Goal: Task Accomplishment & Management: Use online tool/utility

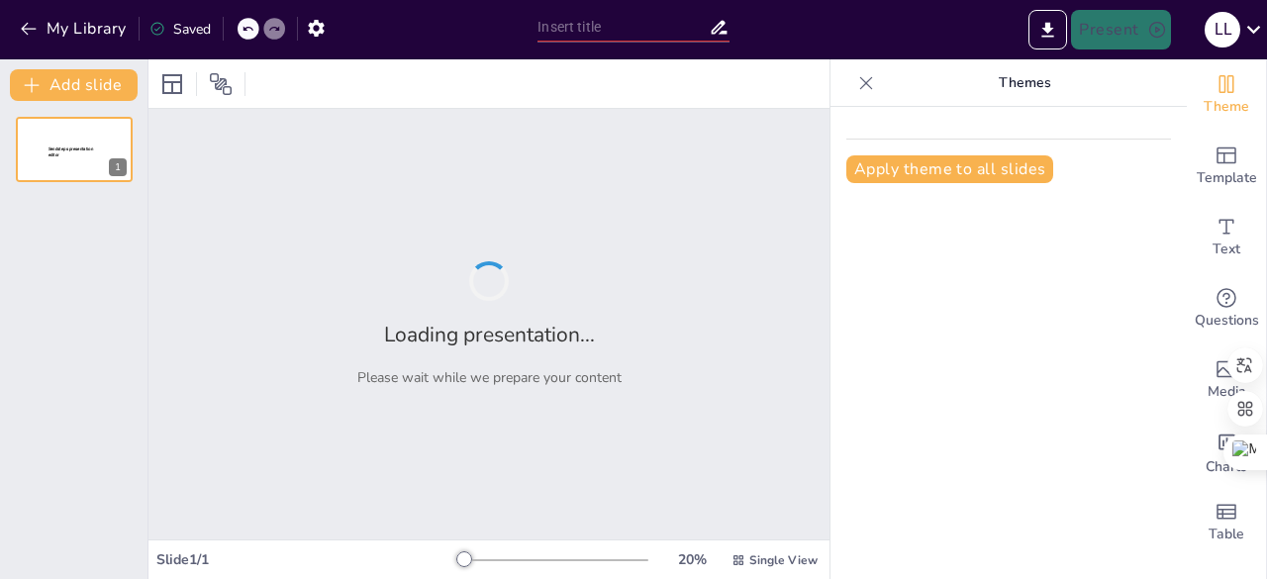
type input "Understanding Project Management Fundamentals: Key Insights from [PERSON_NAME] …"
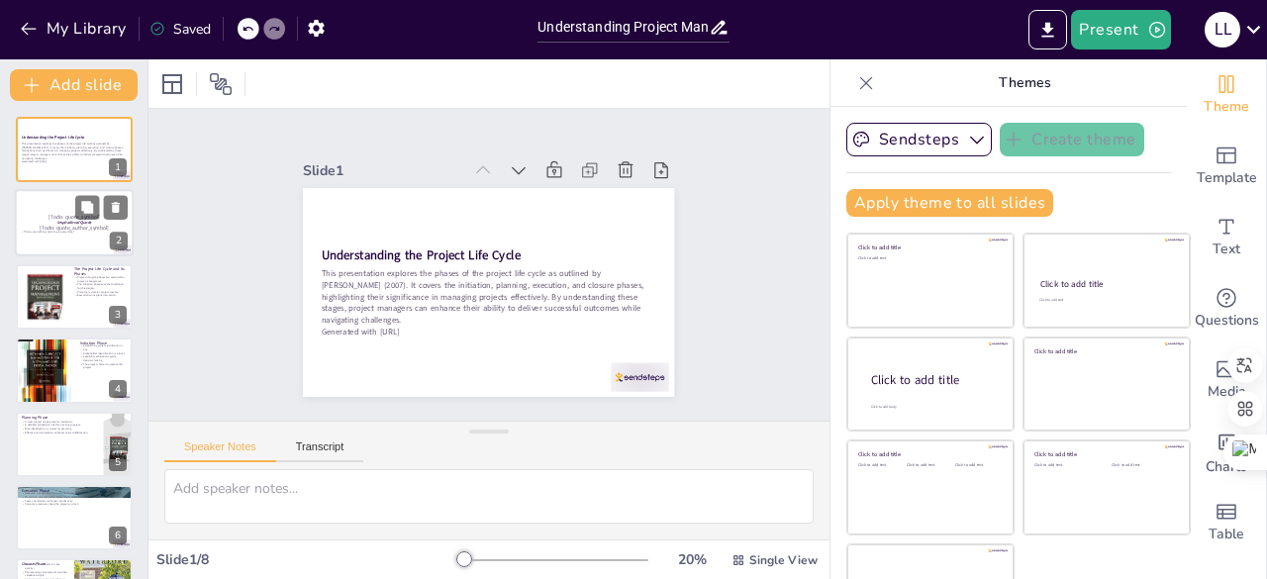
click at [60, 231] on p ""Plans are nothing; planning is everything."" at bounding box center [74, 233] width 107 height 4
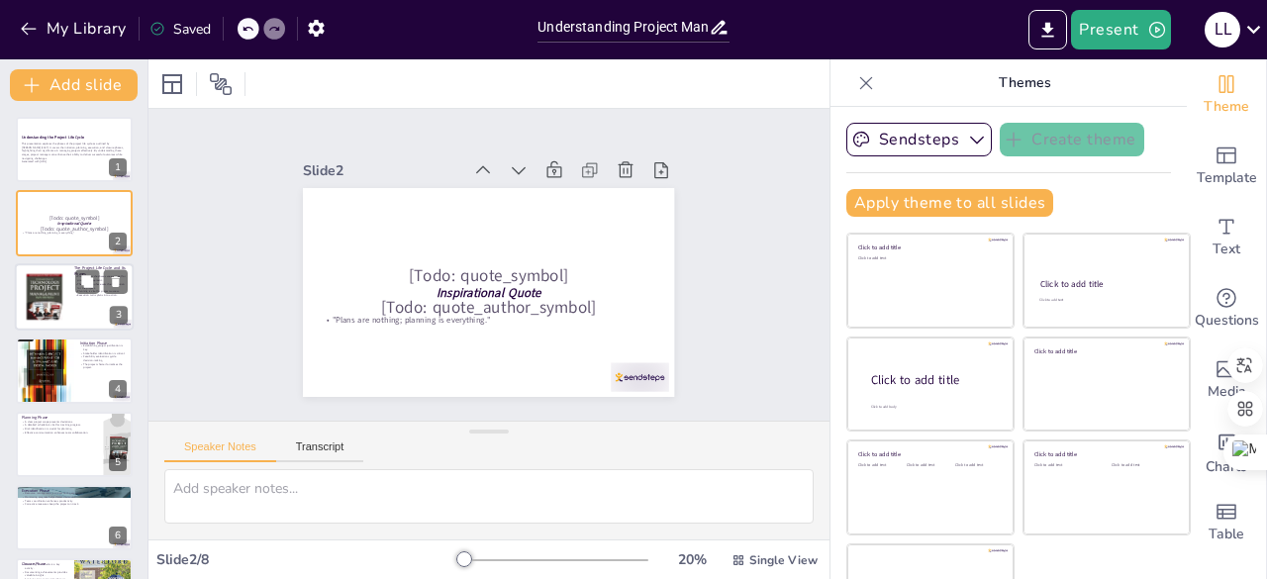
click at [55, 290] on div at bounding box center [44, 296] width 115 height 60
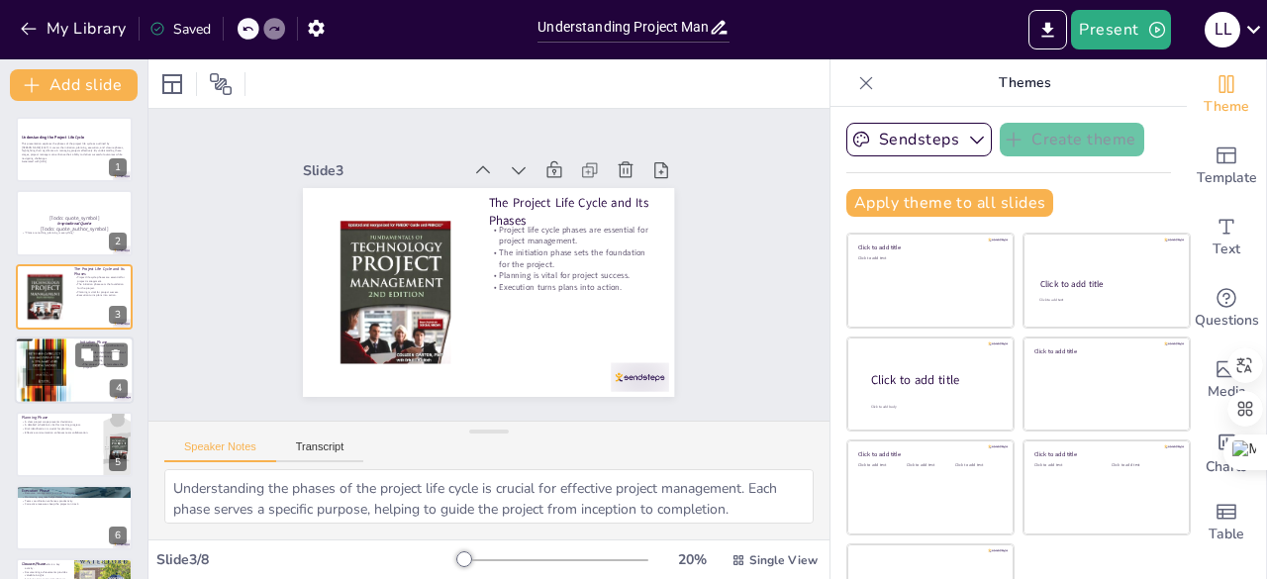
click at [84, 379] on div at bounding box center [74, 369] width 119 height 67
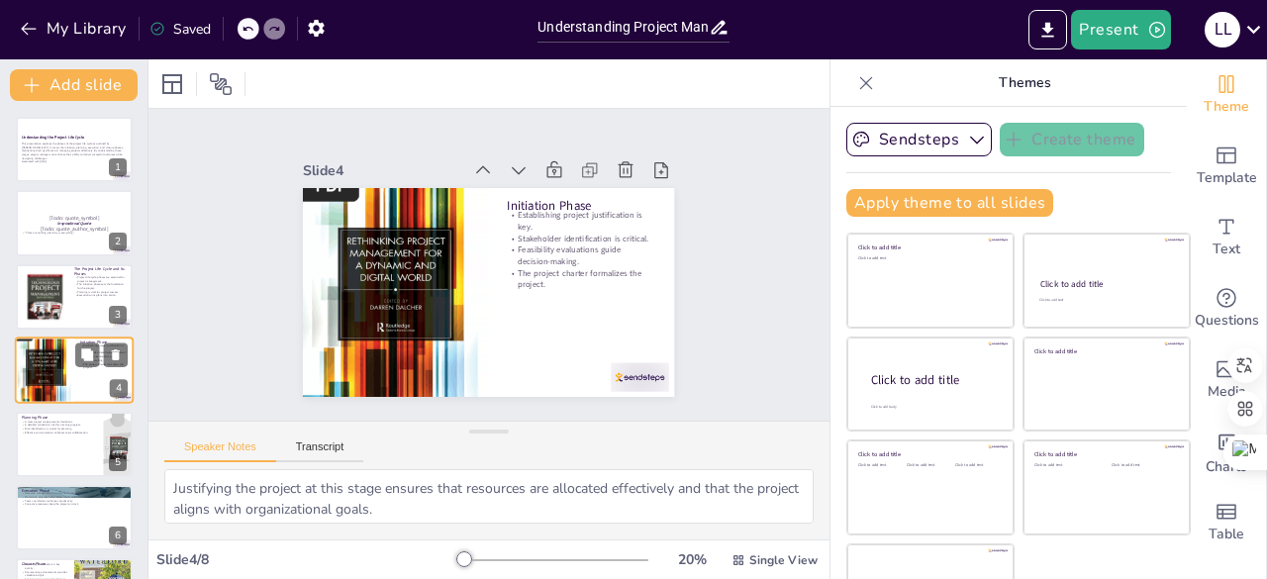
scroll to position [30, 0]
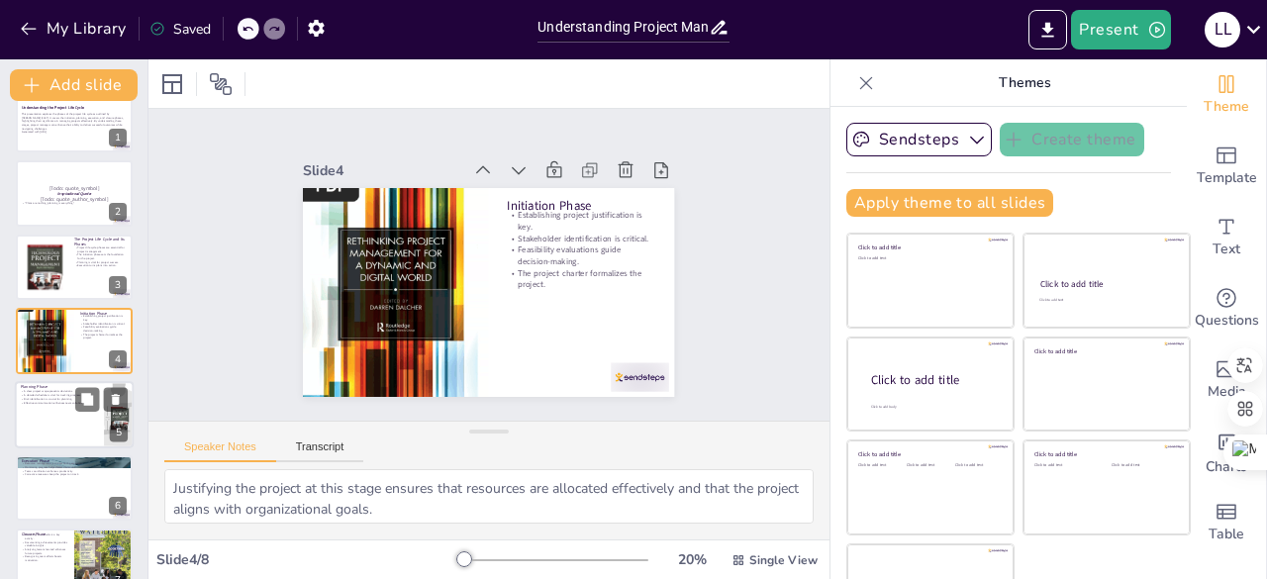
click at [65, 427] on div at bounding box center [74, 414] width 119 height 67
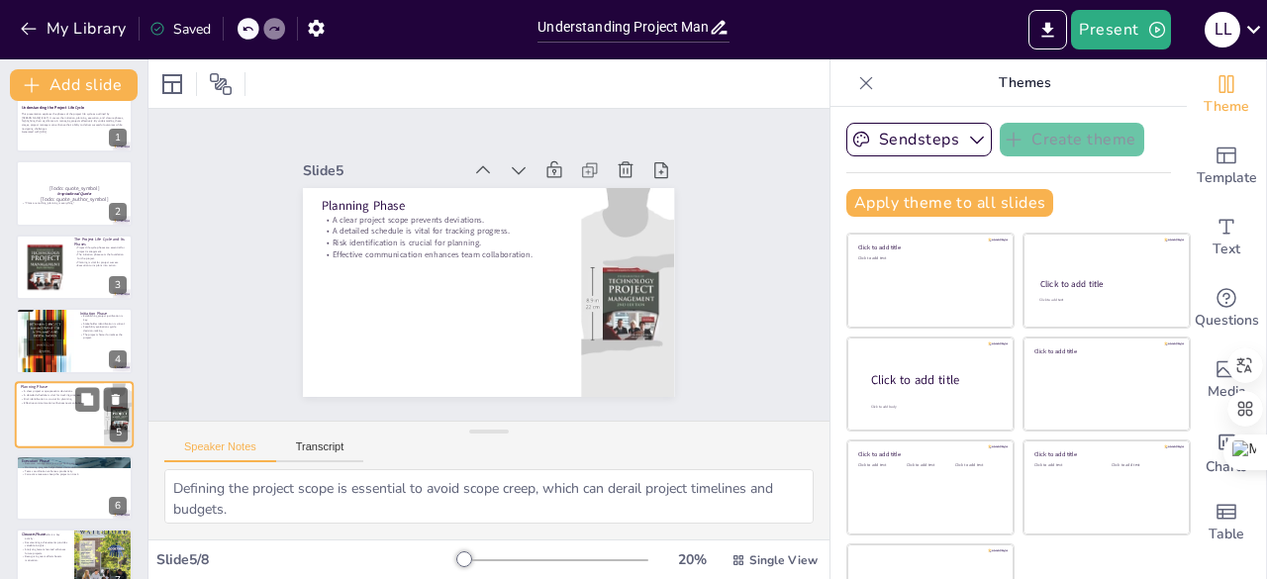
scroll to position [104, 0]
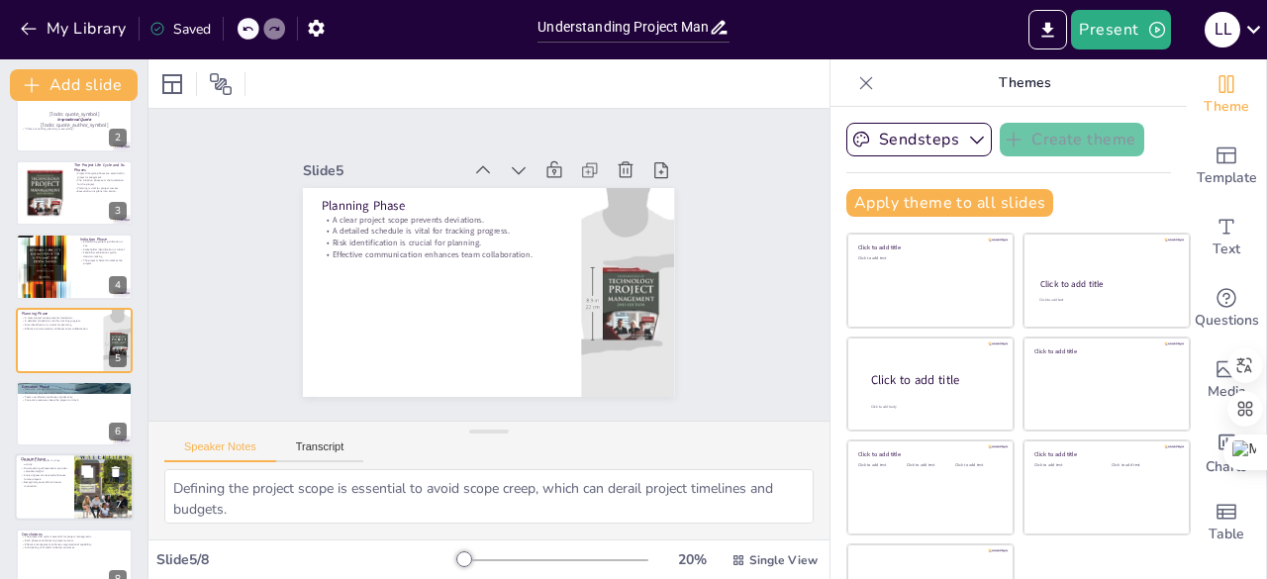
click at [36, 485] on p "Recognizing team efforts boosts motivation." at bounding box center [44, 484] width 47 height 7
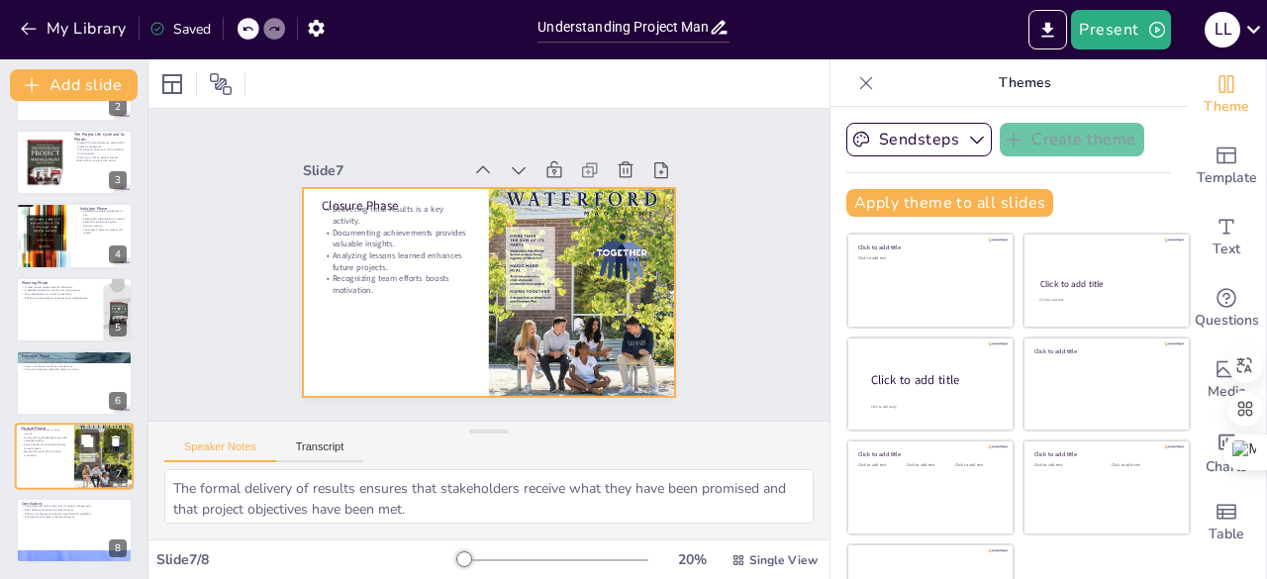
scroll to position [55, 0]
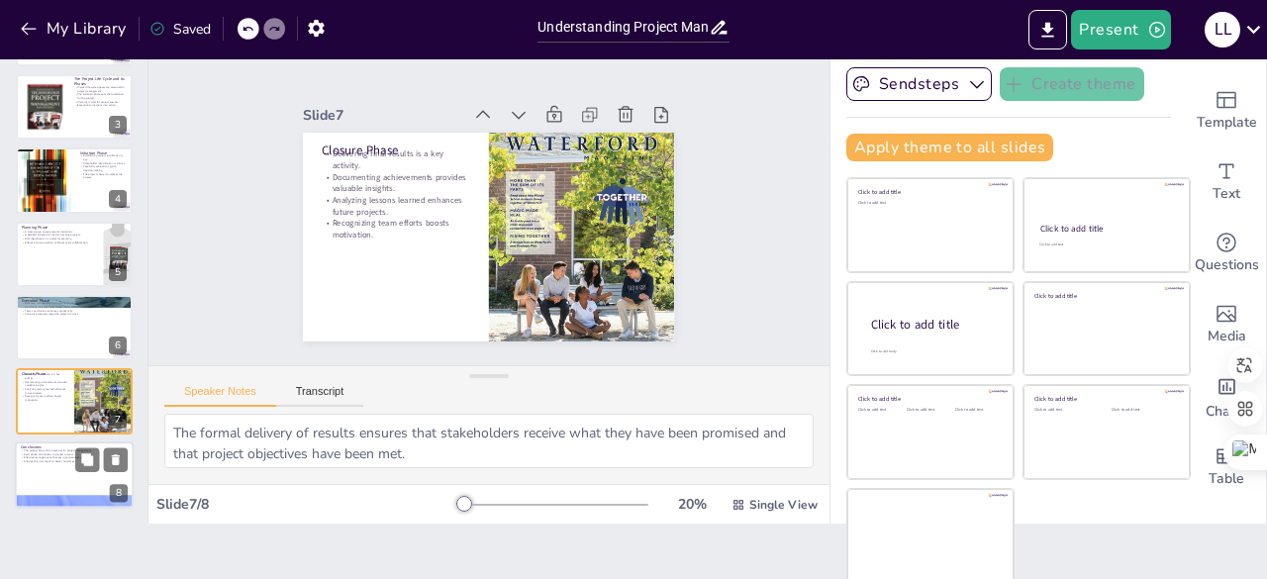
click at [34, 473] on div at bounding box center [74, 474] width 119 height 67
type textarea "Recognizing the project life cycle as a framework helps project managers struct…"
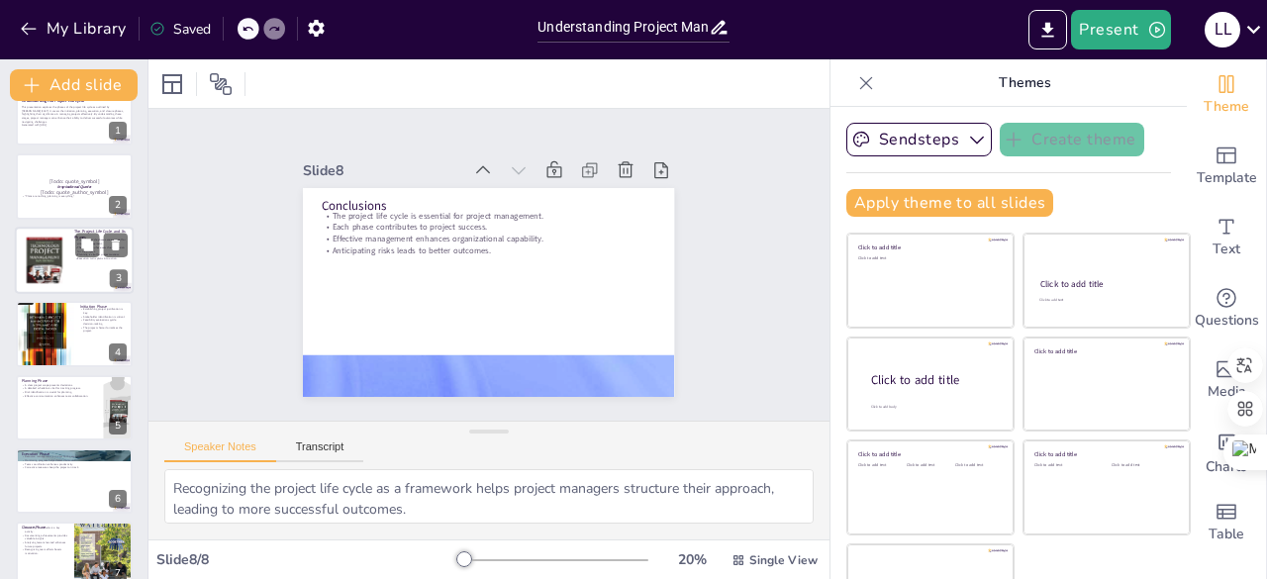
scroll to position [0, 0]
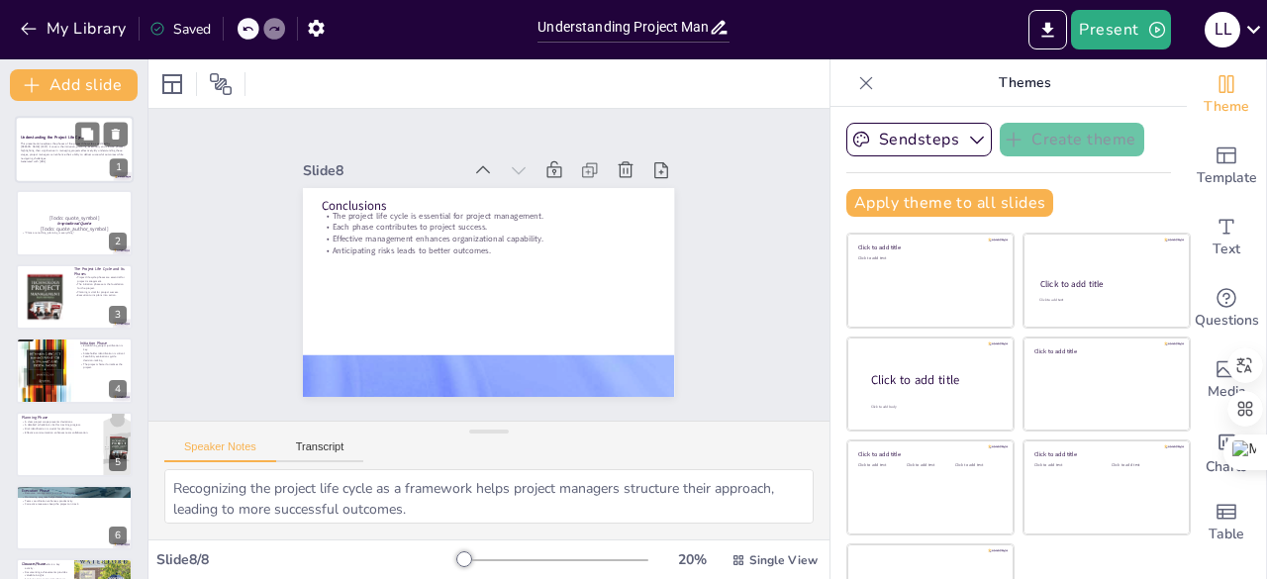
click at [63, 153] on p "This presentation explores the phases of the project life cycle as outlined by …" at bounding box center [74, 150] width 107 height 19
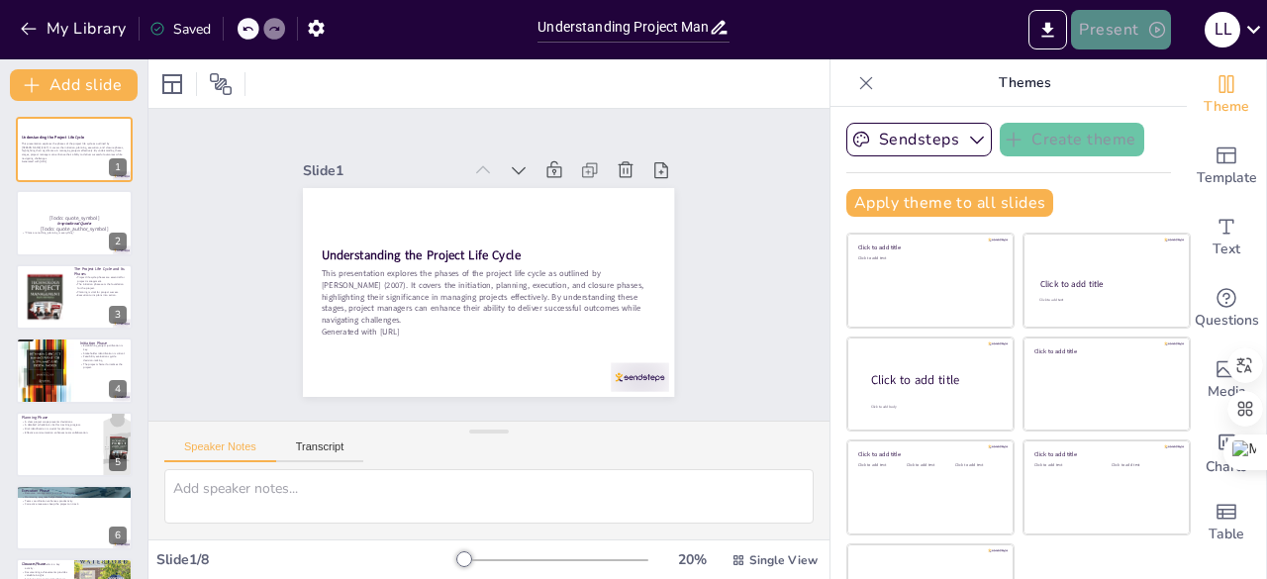
click at [1118, 20] on button "Present" at bounding box center [1120, 30] width 99 height 40
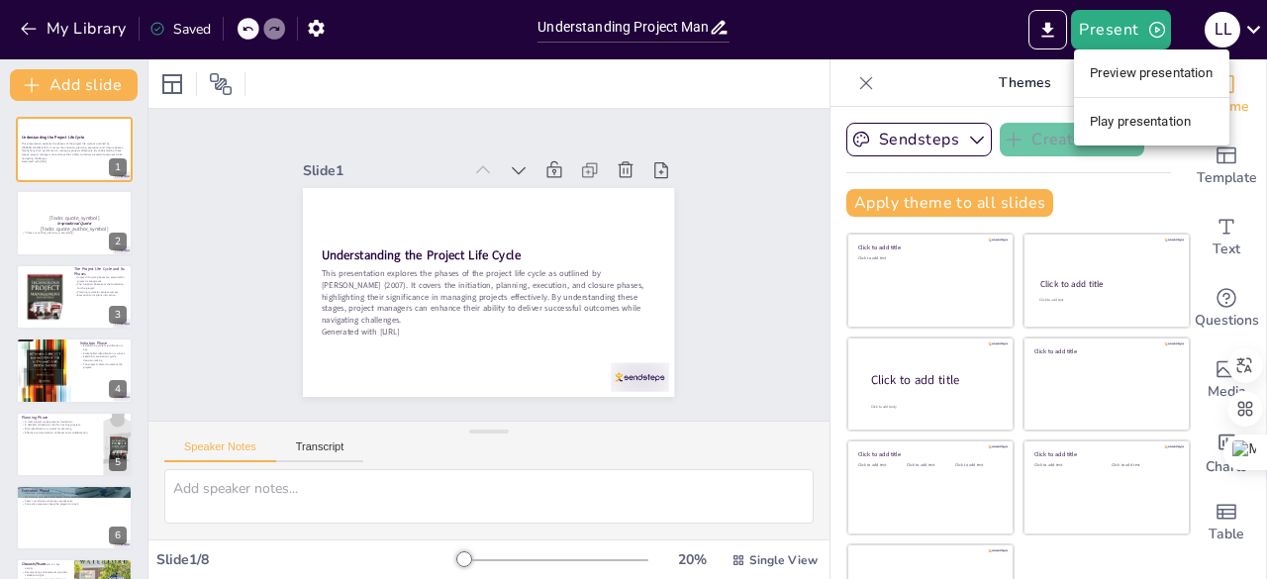
click at [919, 86] on div at bounding box center [633, 289] width 1267 height 579
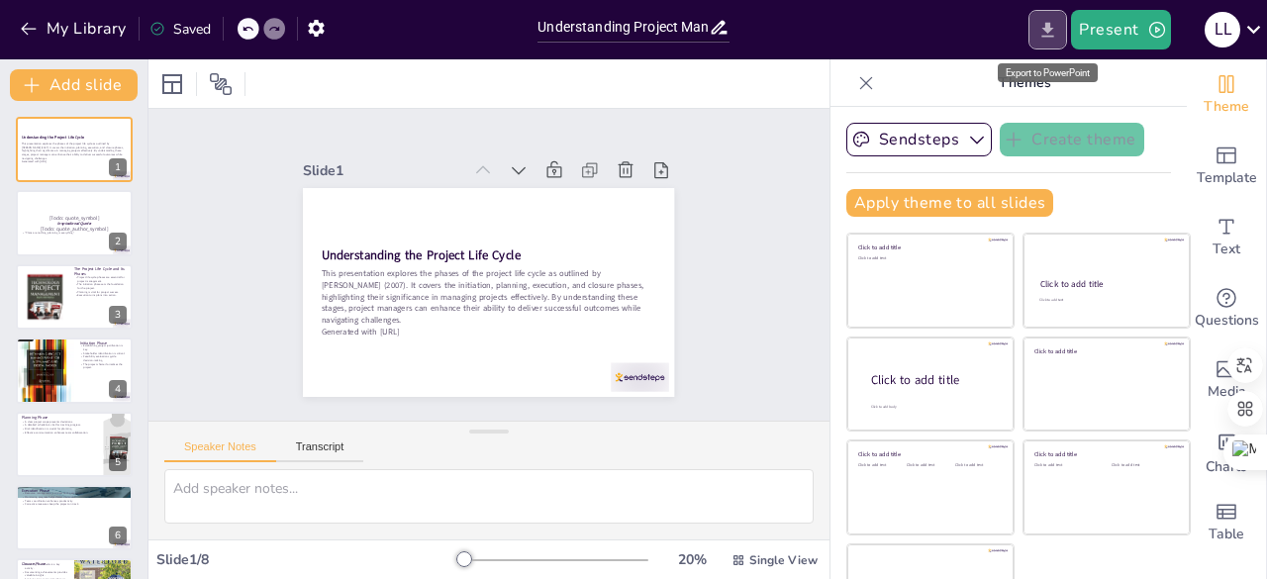
click at [1050, 28] on icon "Export to PowerPoint" at bounding box center [1048, 29] width 12 height 15
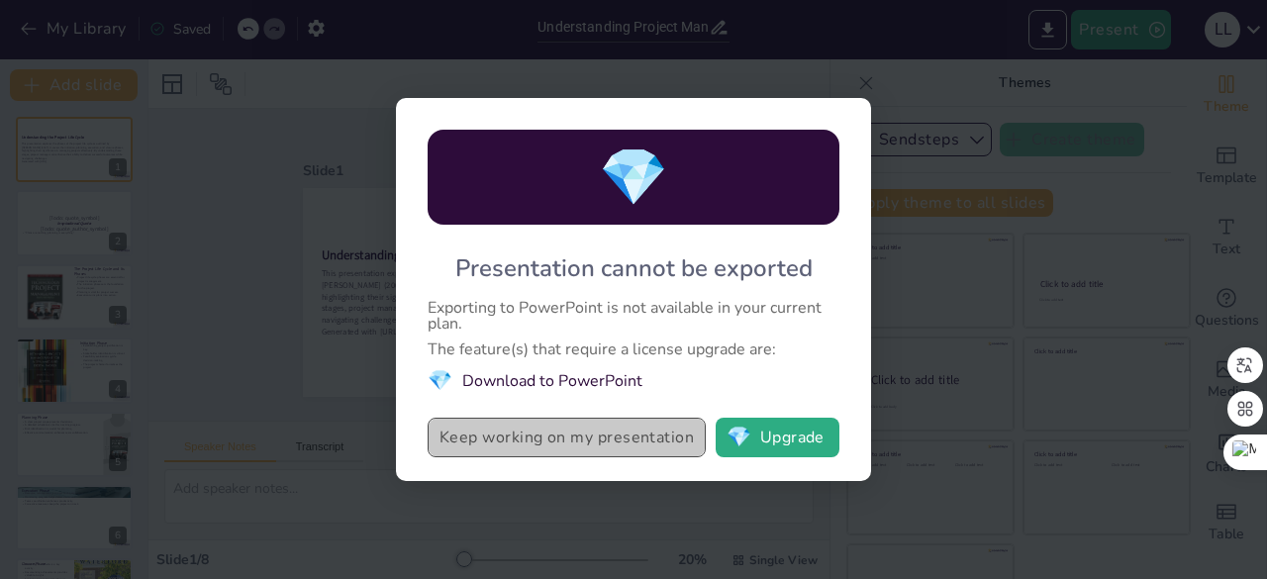
click at [618, 438] on button "Keep working on my presentation" at bounding box center [566, 438] width 278 height 40
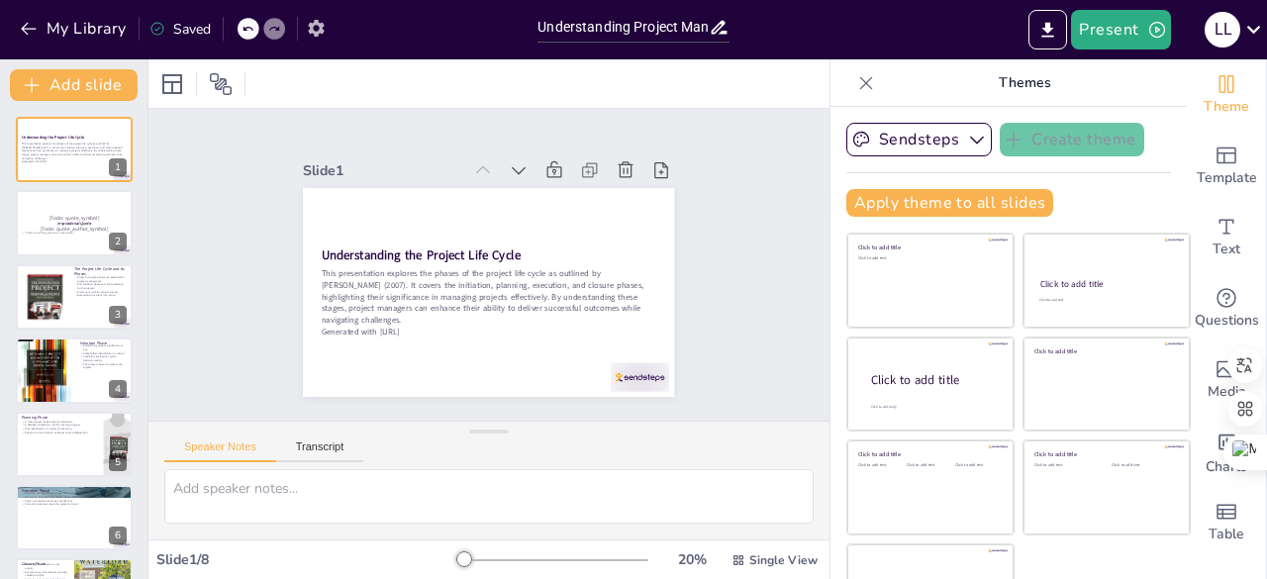
click at [309, 29] on icon "button" at bounding box center [316, 28] width 21 height 21
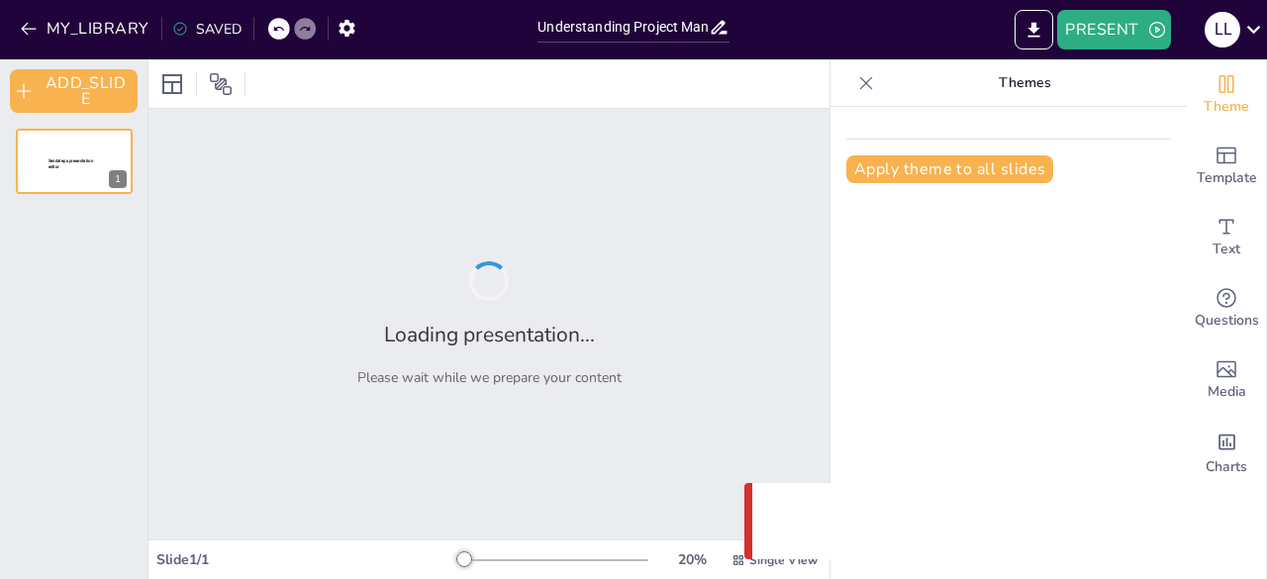
type input "Understanding Project Management Fundamentals: Key Insights from [PERSON_NAME] …"
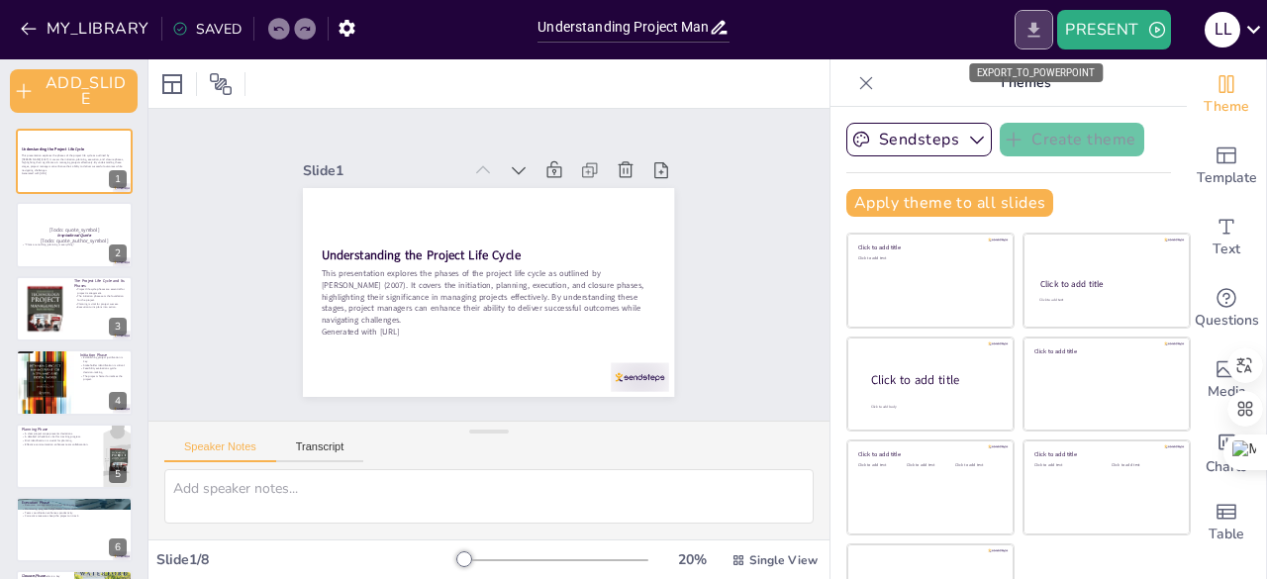
click at [1037, 34] on icon "EXPORT_TO_POWERPOINT" at bounding box center [1033, 30] width 21 height 21
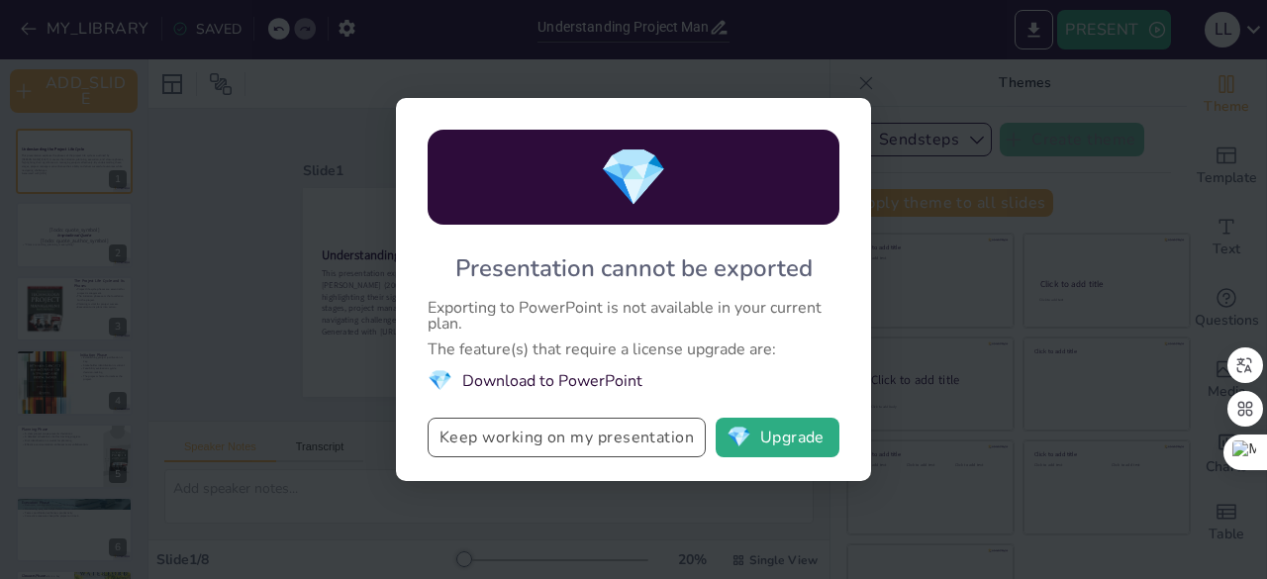
click at [615, 450] on button "Keep working on my presentation" at bounding box center [566, 438] width 278 height 40
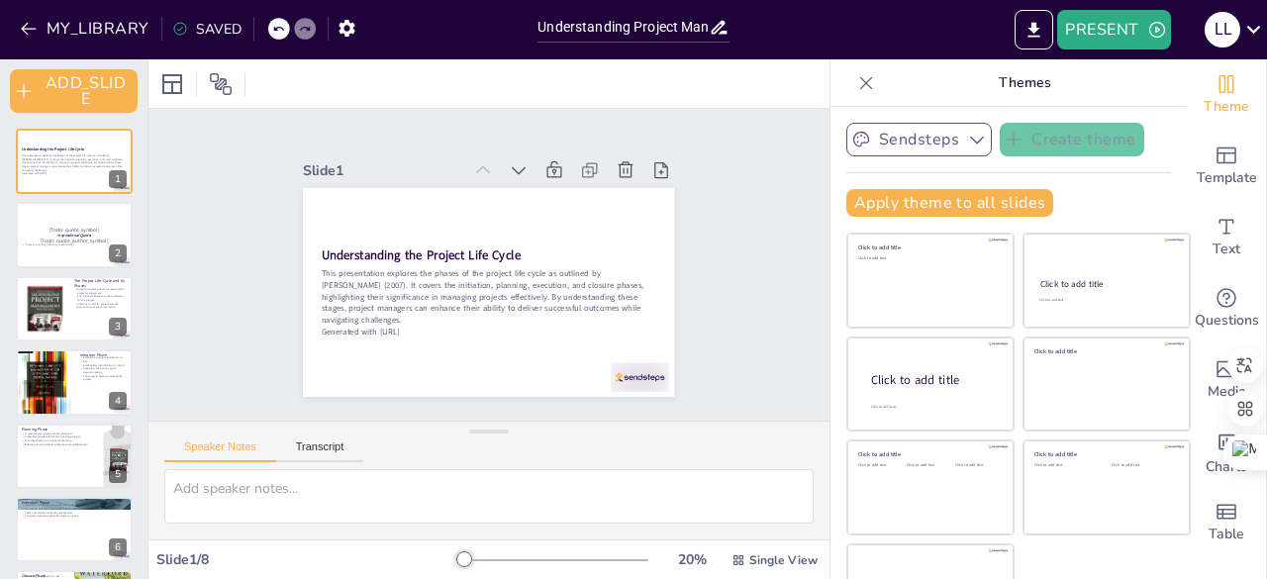
click at [910, 135] on button "Sendsteps" at bounding box center [918, 140] width 145 height 34
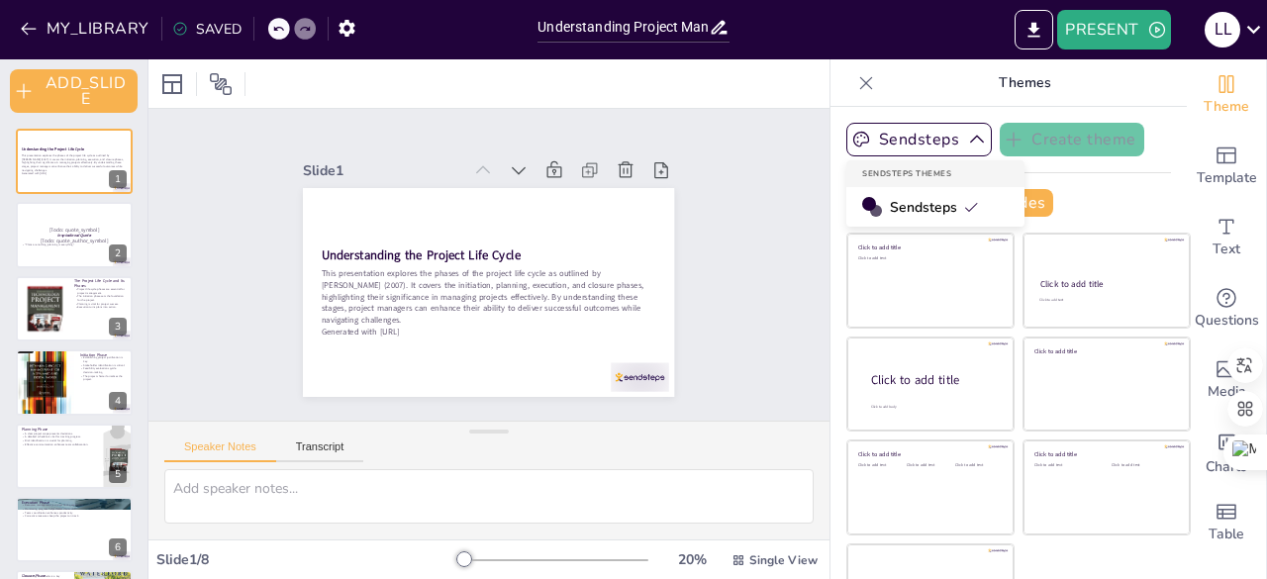
click at [914, 201] on span "Sendsteps" at bounding box center [934, 207] width 89 height 19
click at [1219, 38] on div "L L" at bounding box center [1222, 30] width 36 height 36
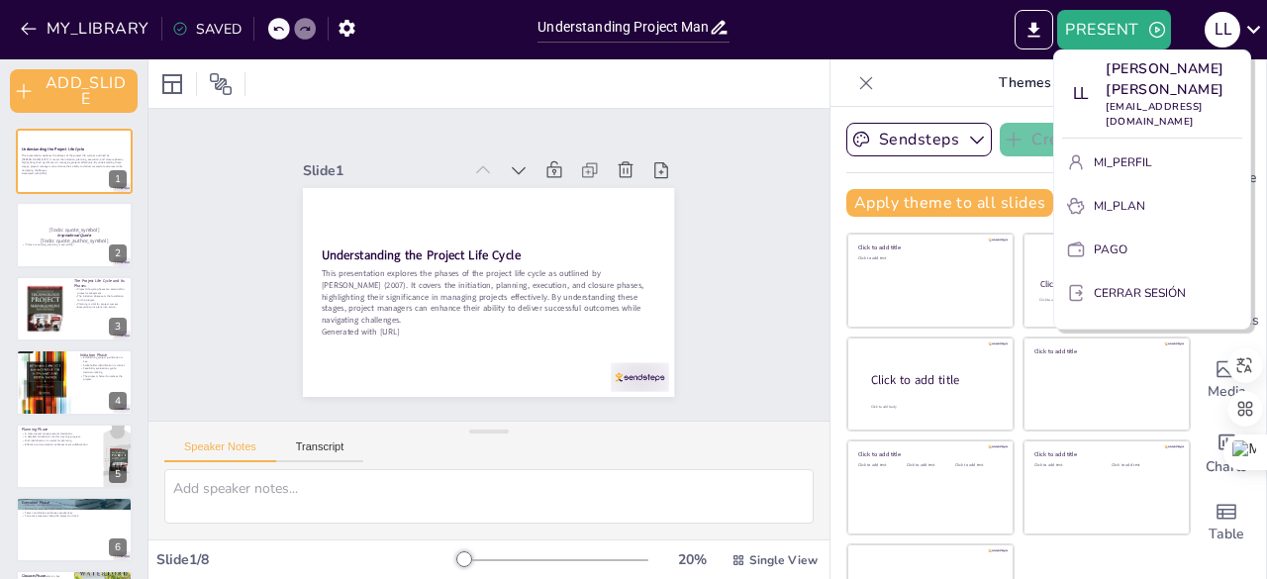
click at [973, 31] on div at bounding box center [633, 289] width 1267 height 579
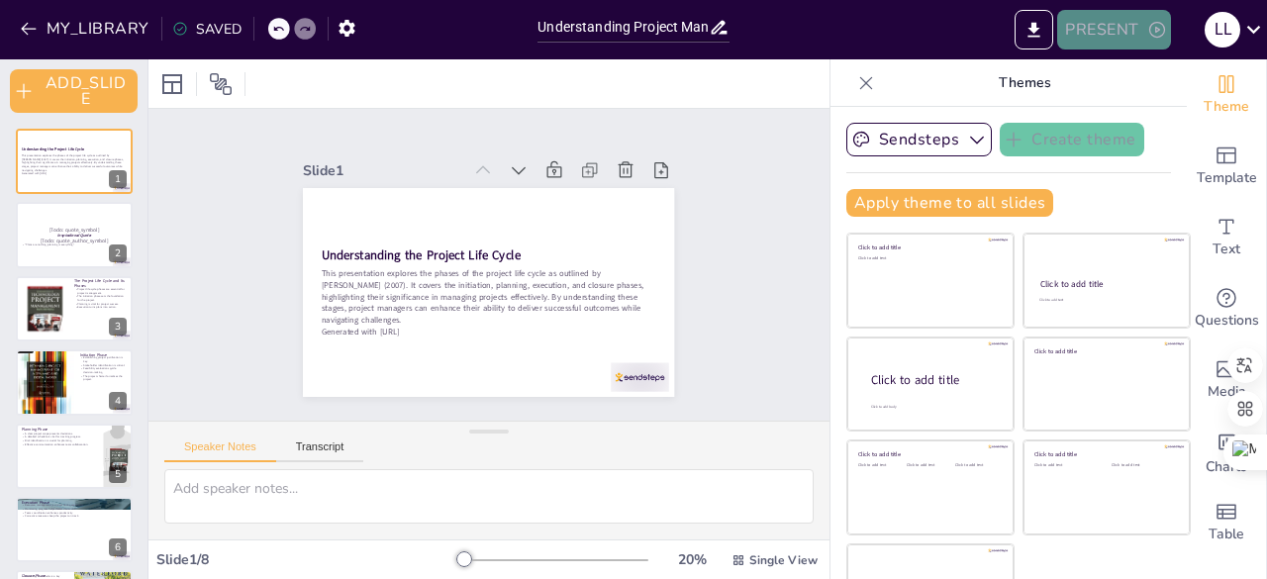
click at [1096, 22] on button "PRESENT" at bounding box center [1113, 30] width 113 height 40
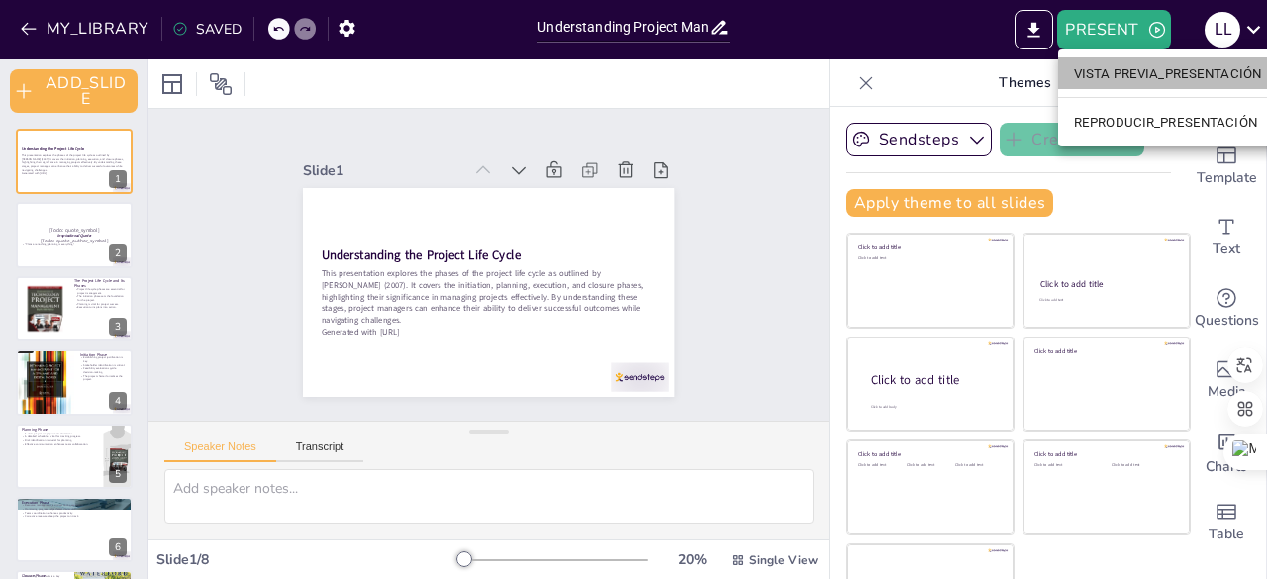
click at [1098, 74] on font "VISTA PREVIA_PRESENTACIÓN" at bounding box center [1167, 73] width 187 height 15
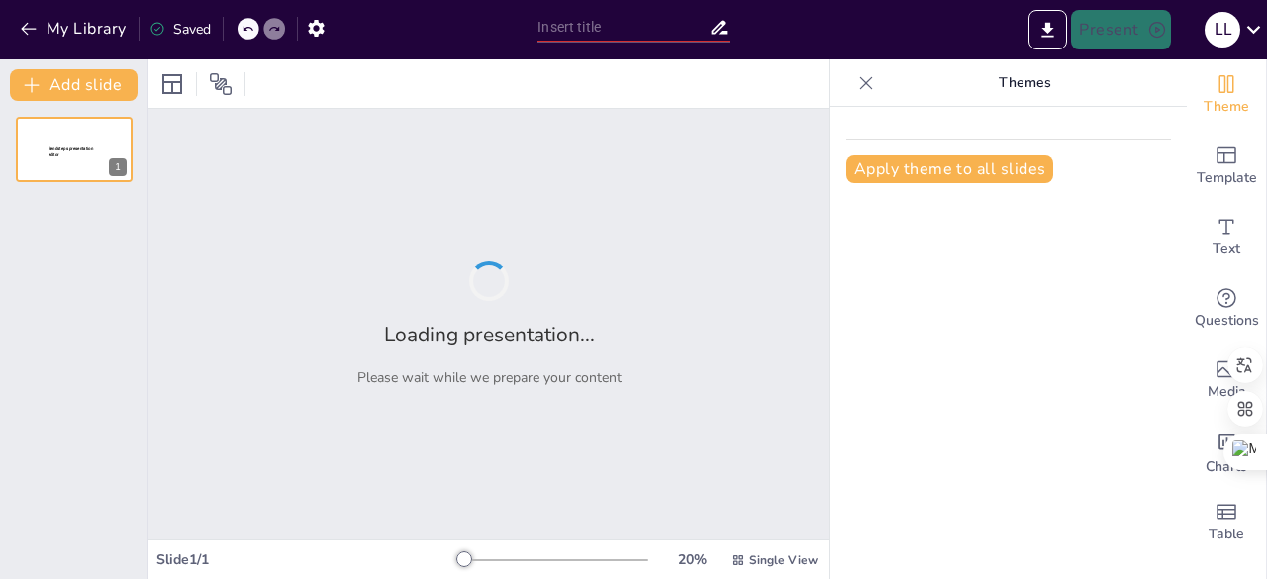
type input "Understanding Project Management Fundamentals: Key Insights from [PERSON_NAME] …"
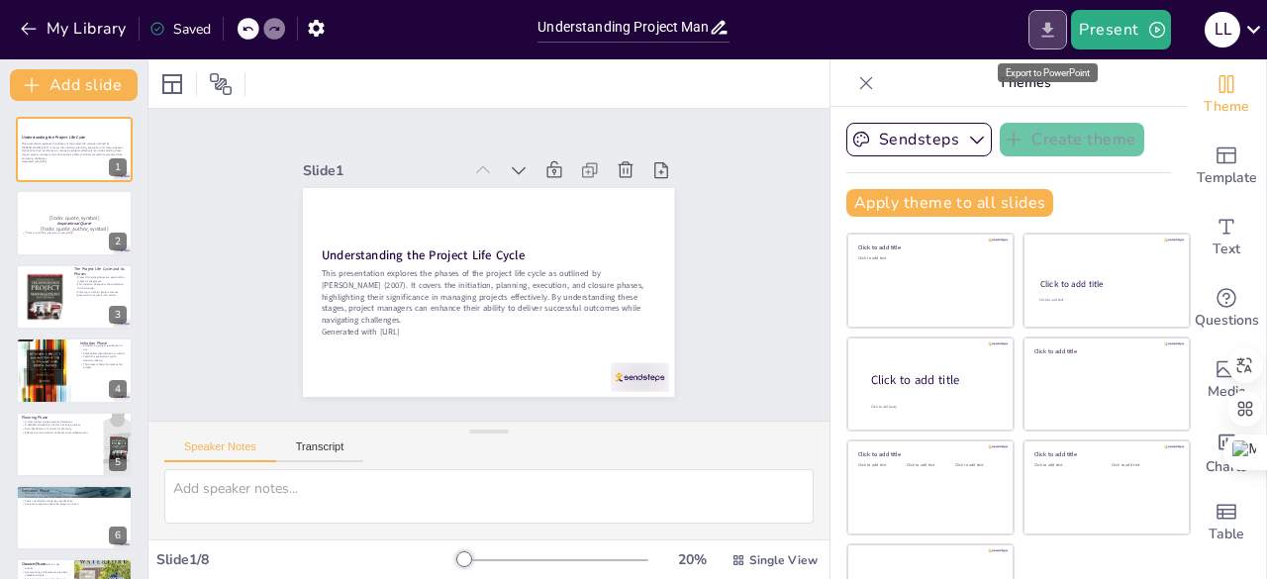
click at [1057, 32] on icon "Export to PowerPoint" at bounding box center [1047, 30] width 21 height 21
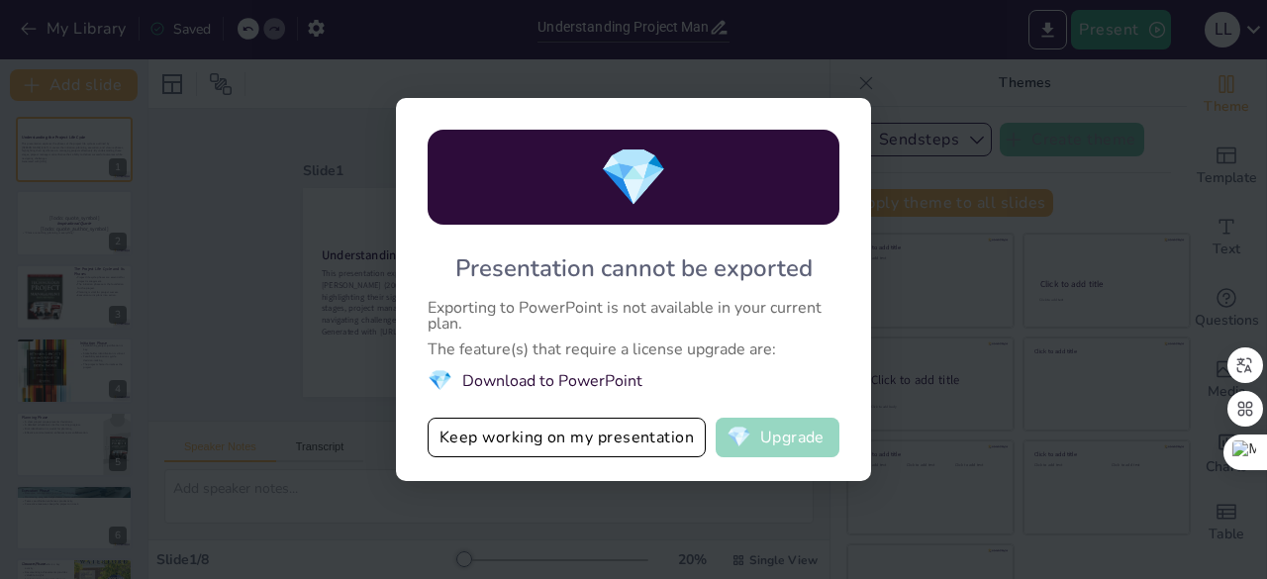
click at [788, 450] on button "💎 Upgrade" at bounding box center [777, 438] width 124 height 40
